Goal: Information Seeking & Learning: Learn about a topic

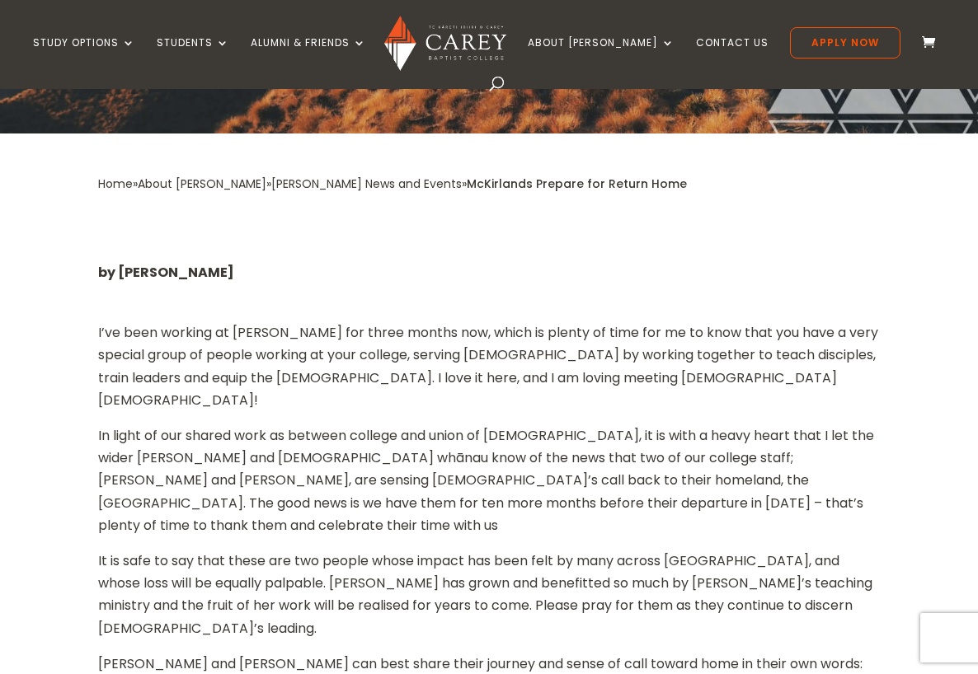
scroll to position [471, 0]
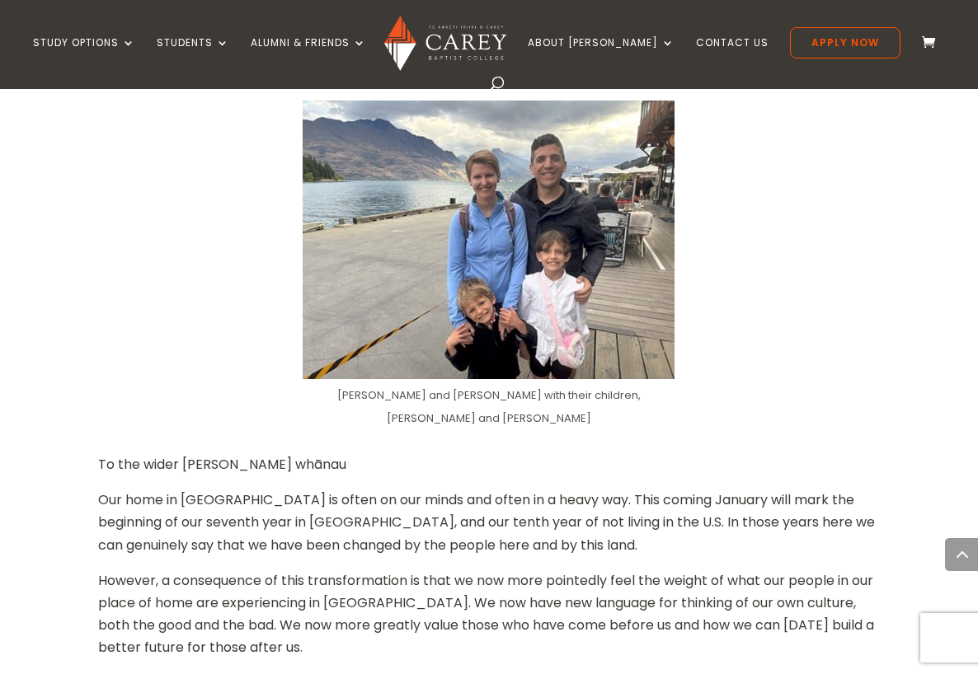
scroll to position [1063, 0]
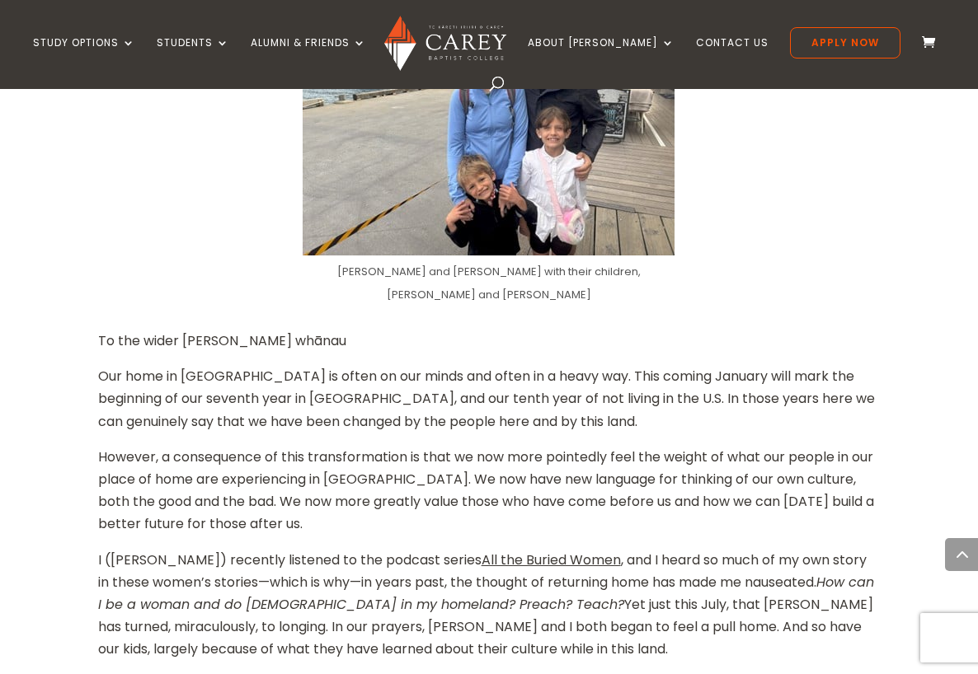
scroll to position [1173, 0]
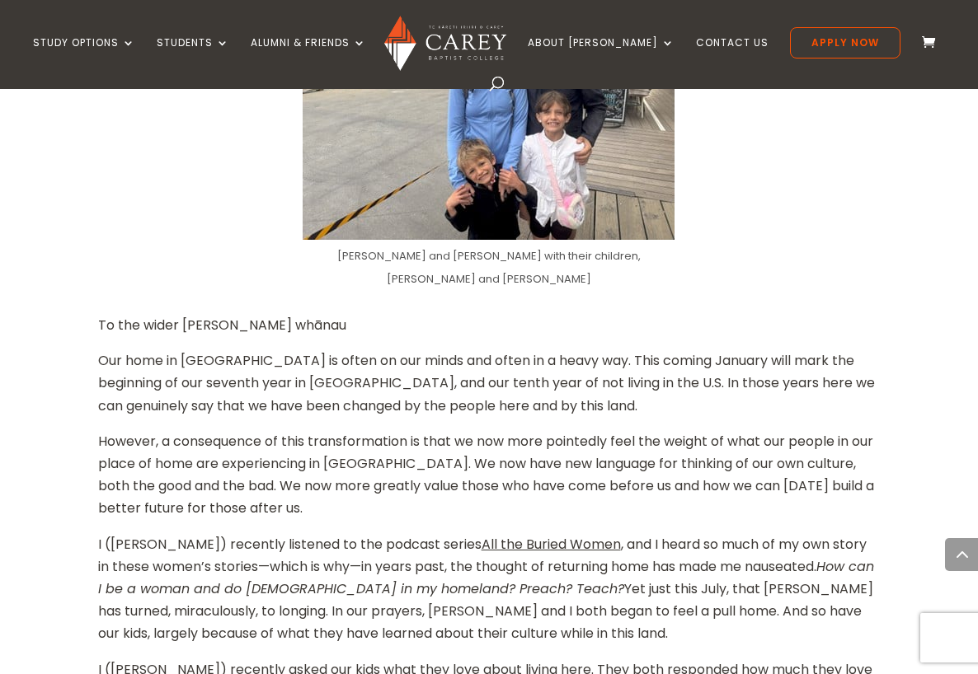
click at [56, 466] on div "Home » About [PERSON_NAME] » [PERSON_NAME] News and Events » McKirlands Prepare…" at bounding box center [489, 640] width 978 height 2466
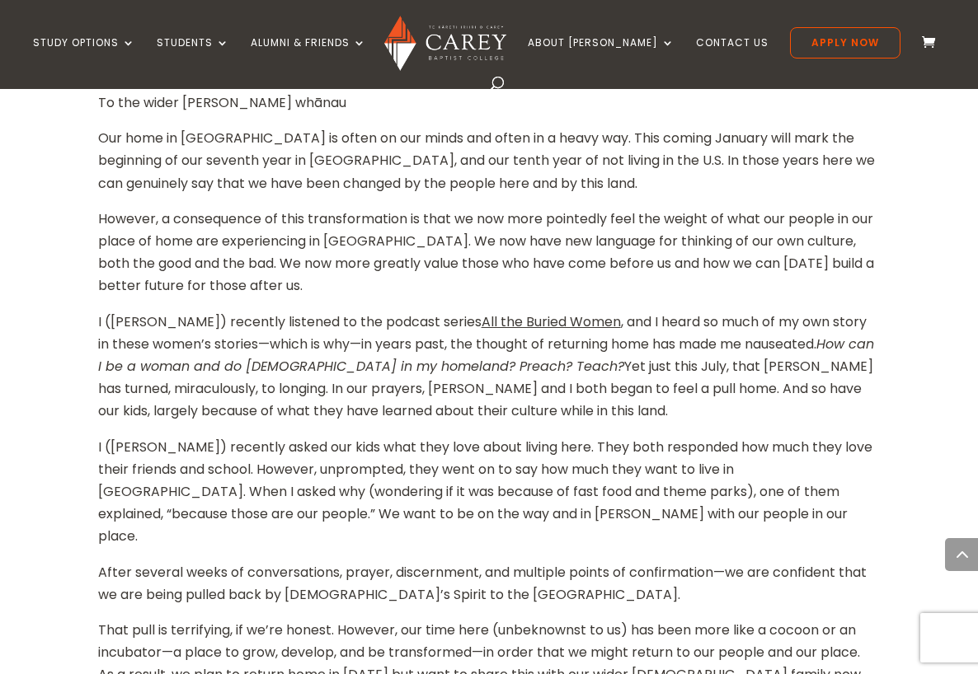
scroll to position [1405, 0]
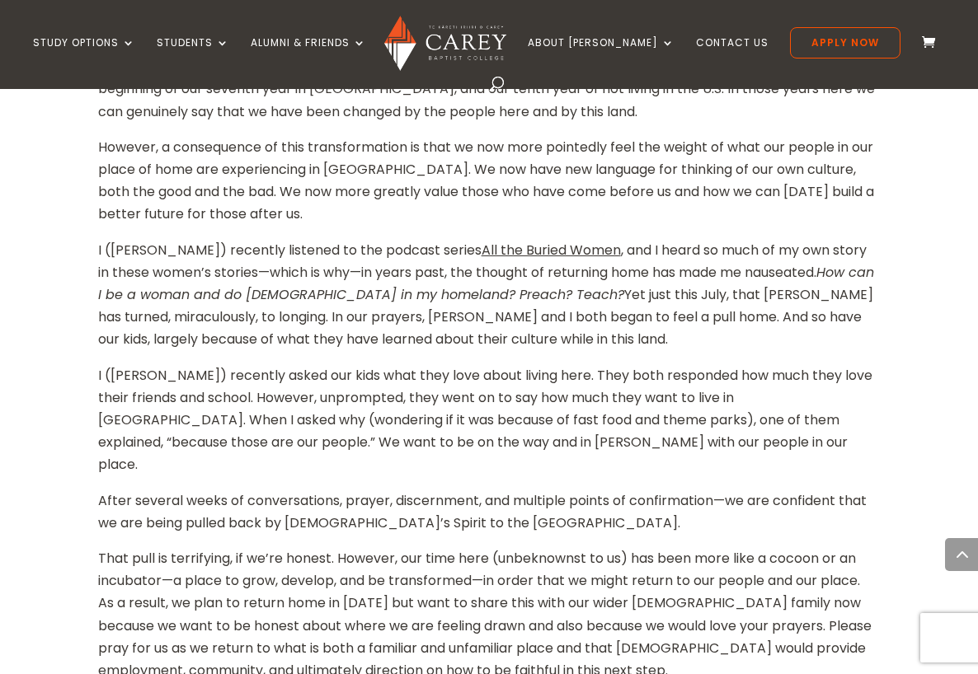
click at [56, 466] on div "Home » About [PERSON_NAME] » [PERSON_NAME] News and Events » McKirlands Prepare…" at bounding box center [489, 345] width 978 height 2466
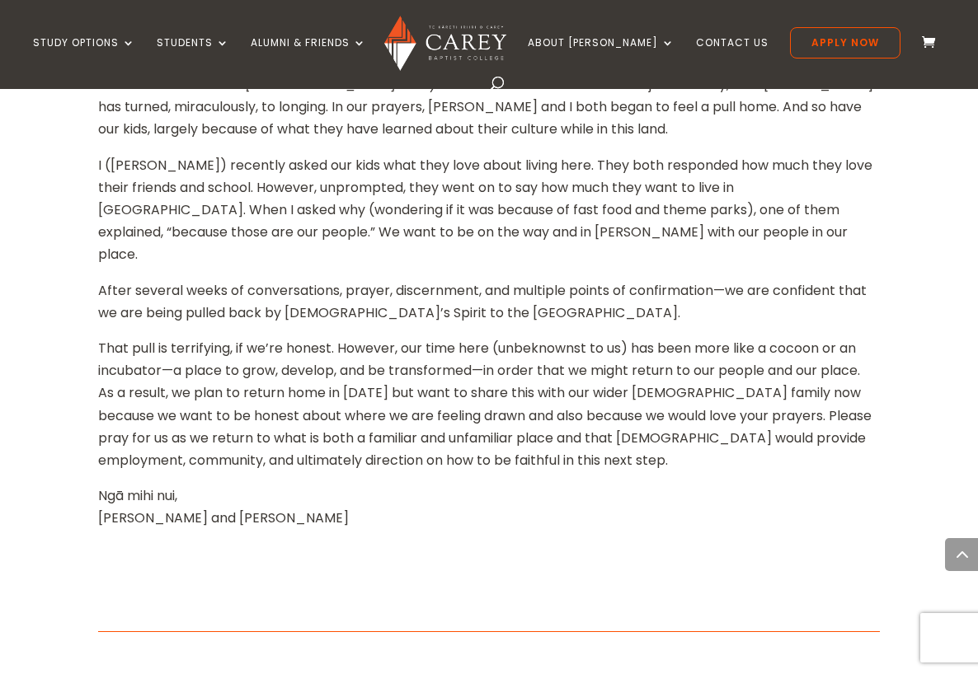
scroll to position [1686, 0]
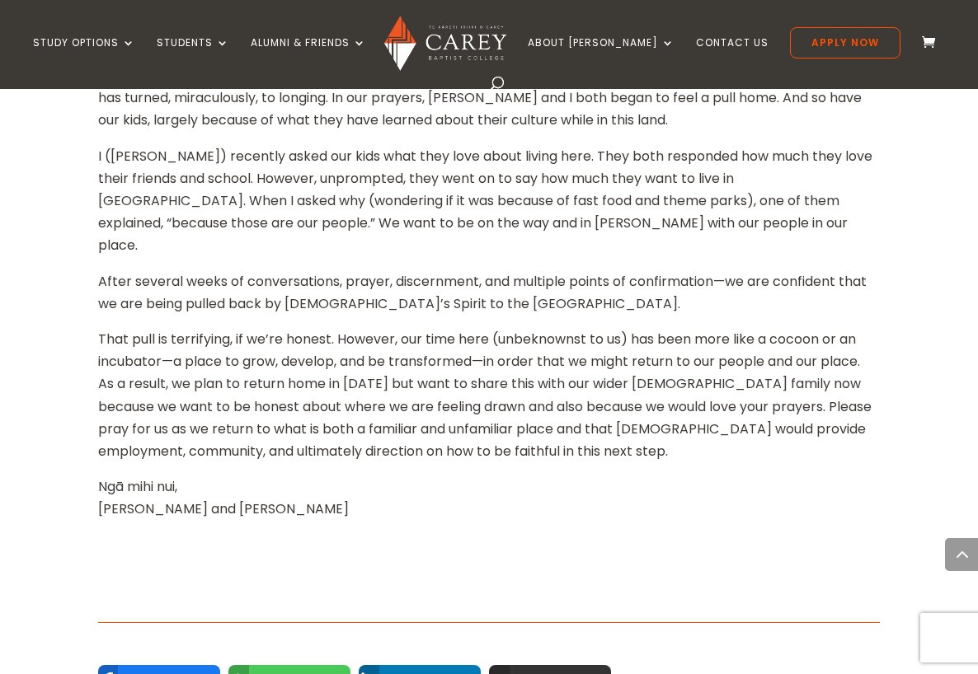
click at [56, 466] on div "Home » About [PERSON_NAME] » [PERSON_NAME] News and Events » McKirlands Prepare…" at bounding box center [489, 126] width 978 height 2466
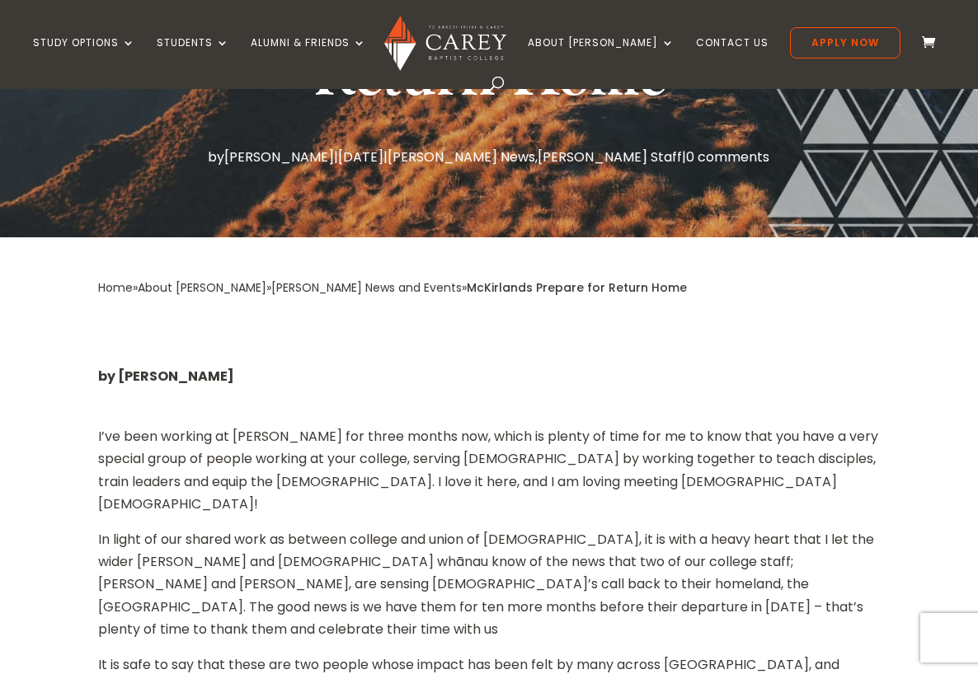
scroll to position [345, 0]
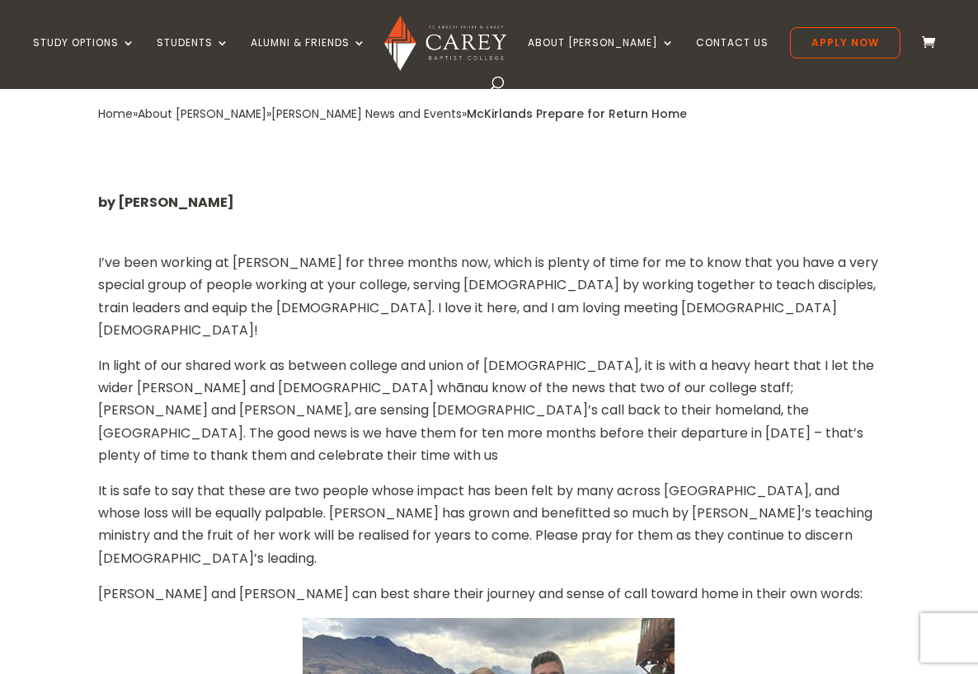
scroll to position [531, 0]
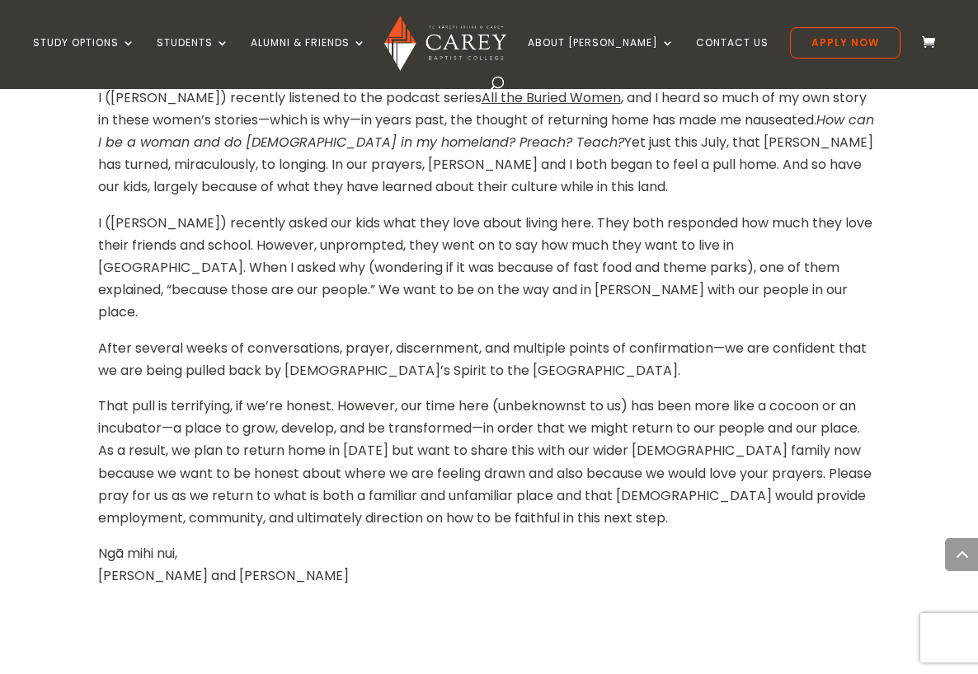
scroll to position [1615, 0]
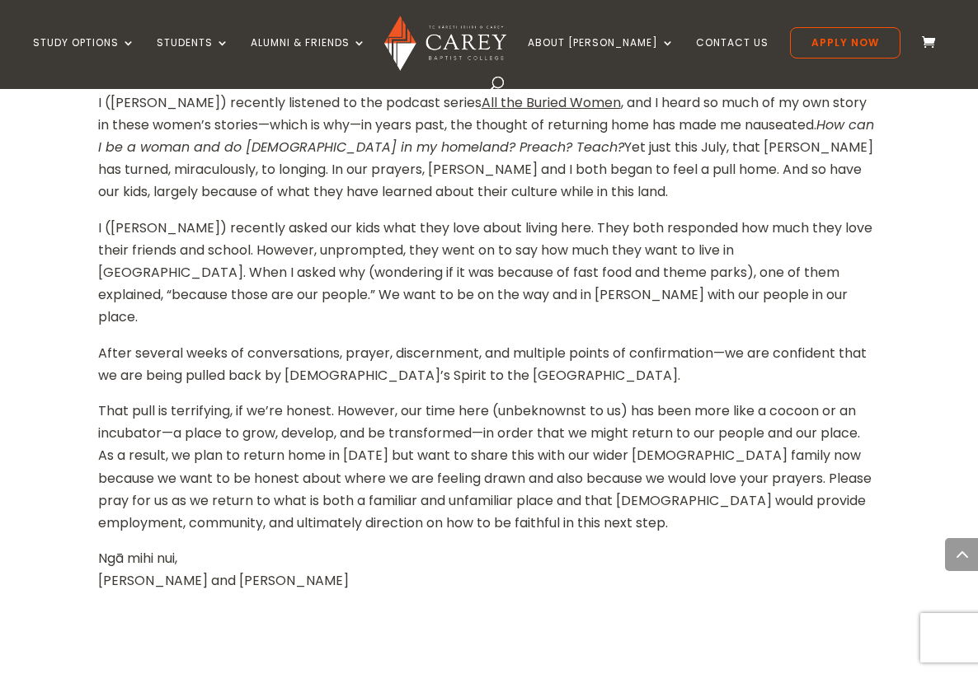
click at [64, 227] on div "Home » About [PERSON_NAME] » [PERSON_NAME] News and Events » McKirlands Prepare…" at bounding box center [489, 198] width 978 height 2466
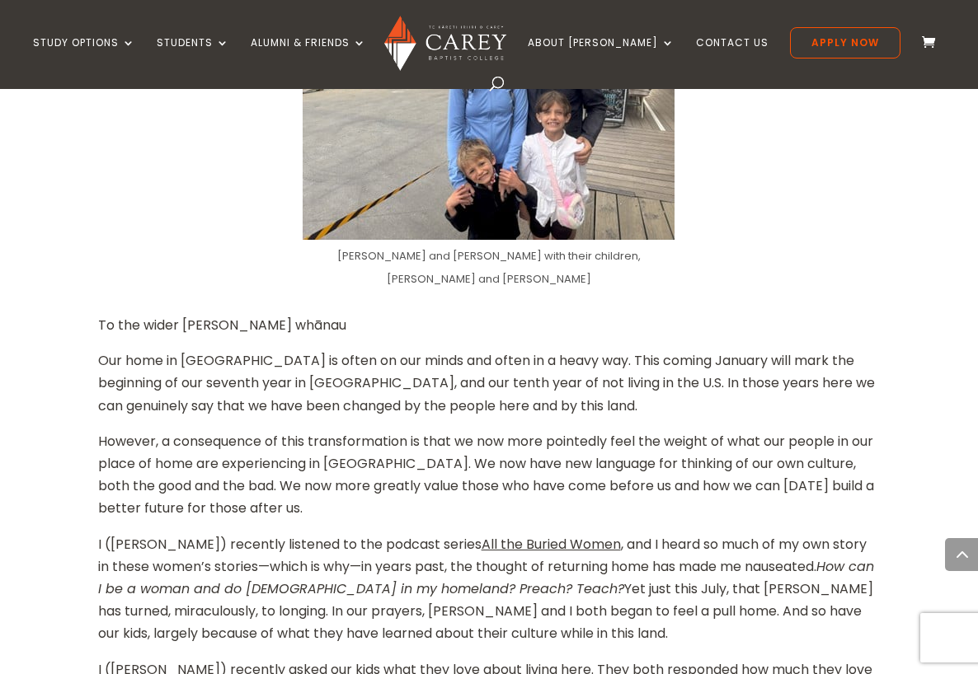
scroll to position [1307, 0]
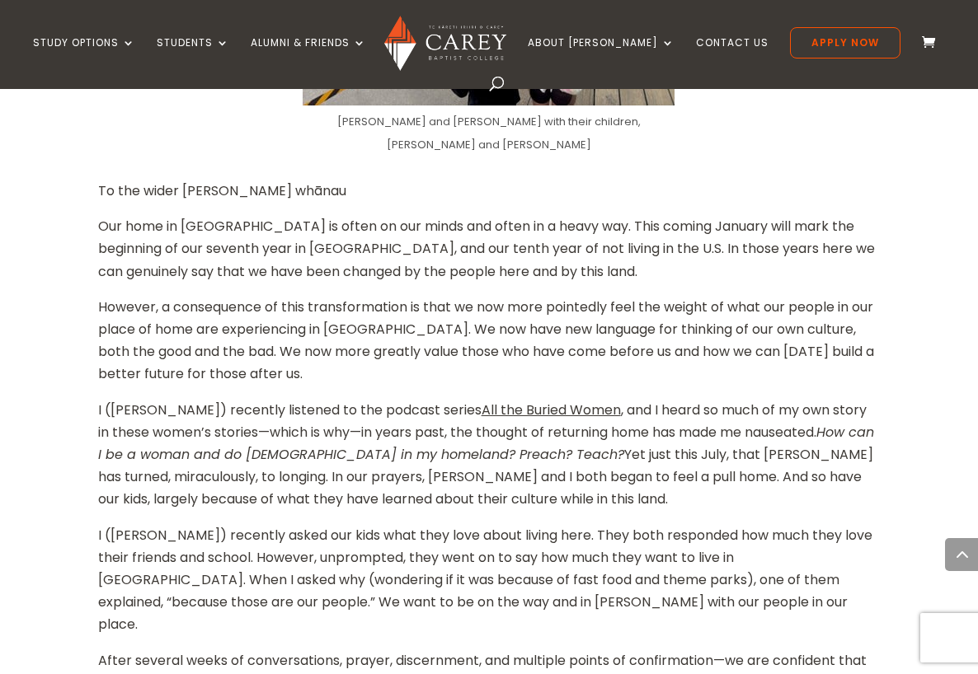
click at [64, 187] on div "Home » About [PERSON_NAME] » [PERSON_NAME] News and Events » McKirlands Prepare…" at bounding box center [489, 505] width 978 height 2466
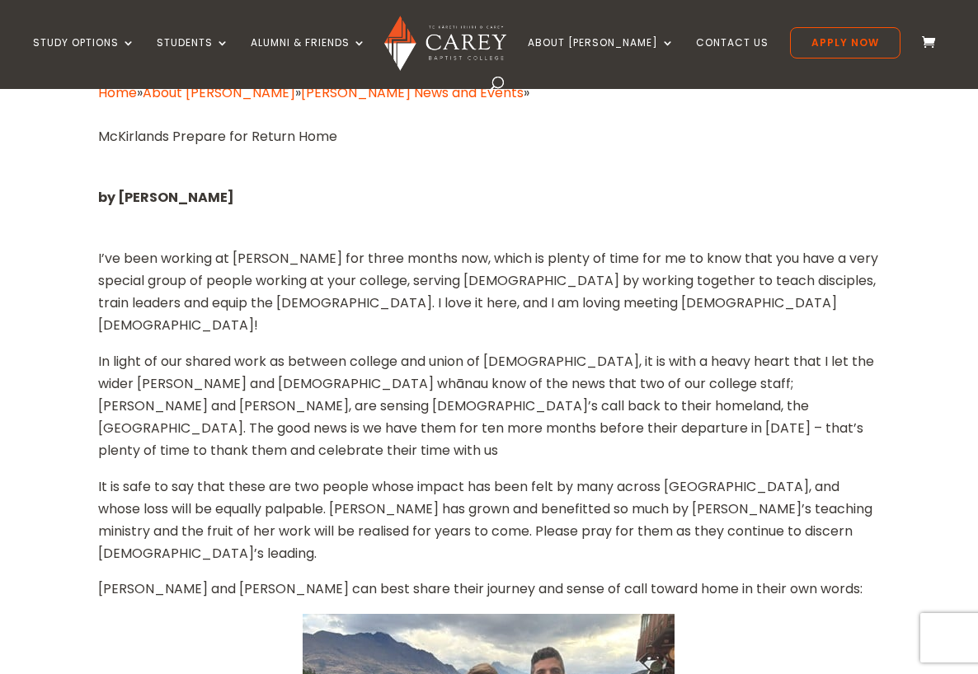
scroll to position [368, 0]
